Goal: Obtain resource: Download file/media

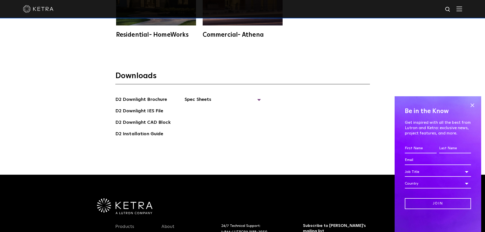
scroll to position [1477, 0]
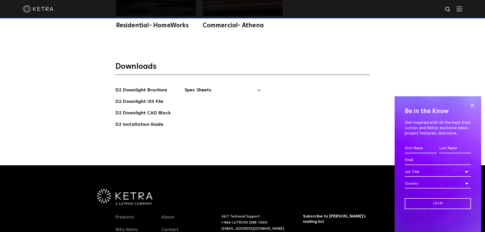
click at [198, 87] on span "Spec Sheets" at bounding box center [223, 92] width 76 height 11
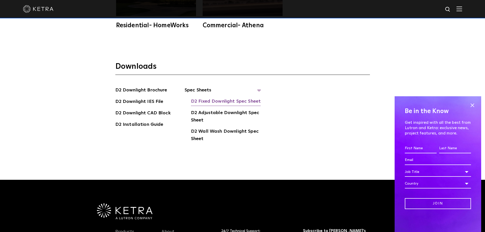
click at [206, 98] on link "D2 Fixed Downlight Spec Sheet" at bounding box center [226, 102] width 70 height 8
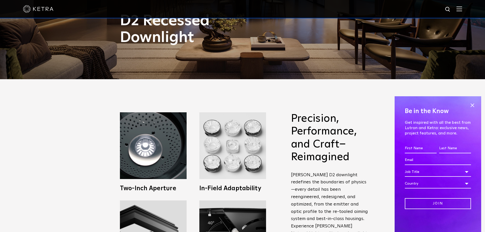
scroll to position [0, 0]
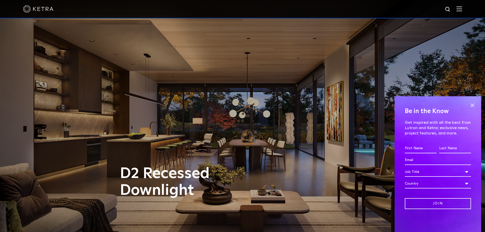
click at [451, 10] on img at bounding box center [448, 9] width 6 height 6
type input "LDN"
click at [432, 6] on button "Search" at bounding box center [436, 10] width 8 height 8
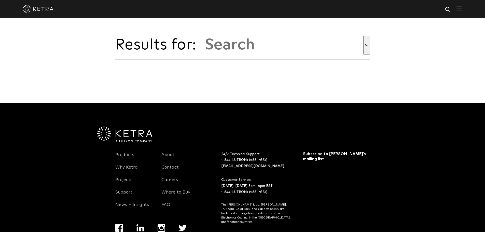
type input "ldn"
